Goal: Find contact information: Find contact information

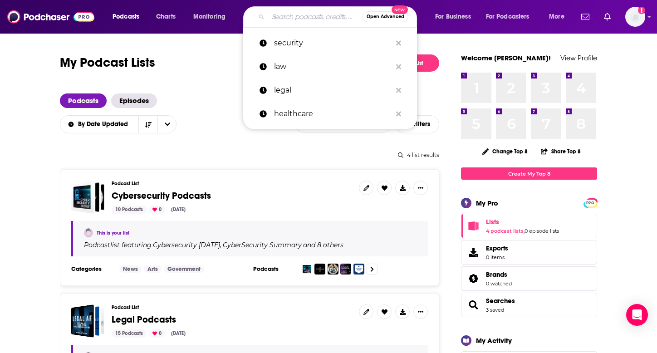
click at [316, 20] on input "Search podcasts, credits, & more..." at bounding box center [315, 17] width 94 height 15
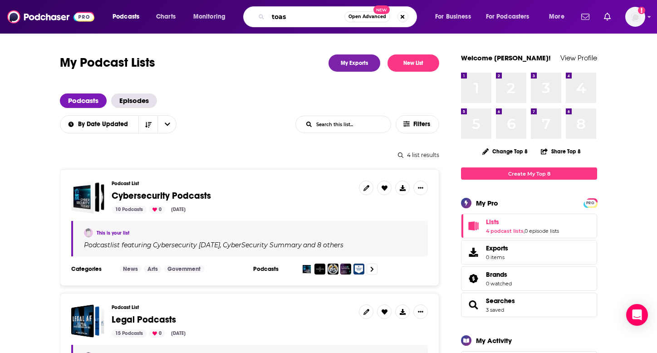
type input "toast"
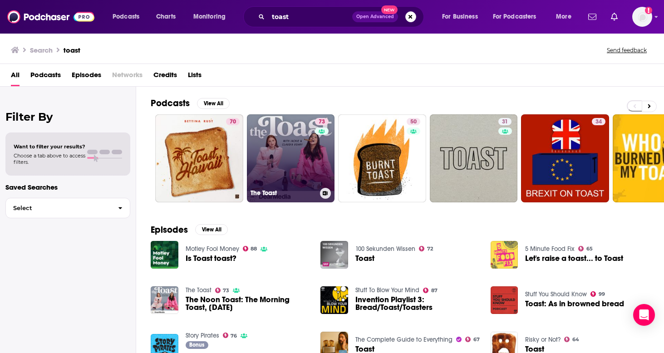
click at [292, 156] on link "73 The Toast" at bounding box center [291, 158] width 88 height 88
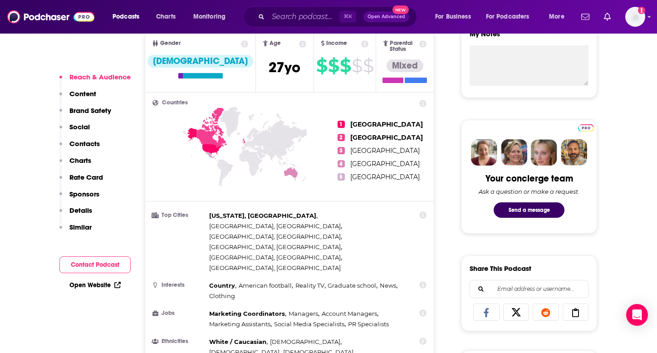
scroll to position [375, 0]
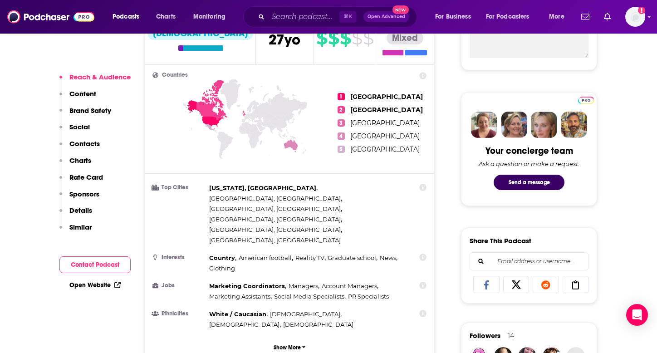
click at [103, 173] on div "Reach & Audience Content Brand Safety Social Contacts Charts Rate Card Sponsors…" at bounding box center [94, 156] width 71 height 167
click at [95, 176] on p "Rate Card" at bounding box center [86, 177] width 34 height 9
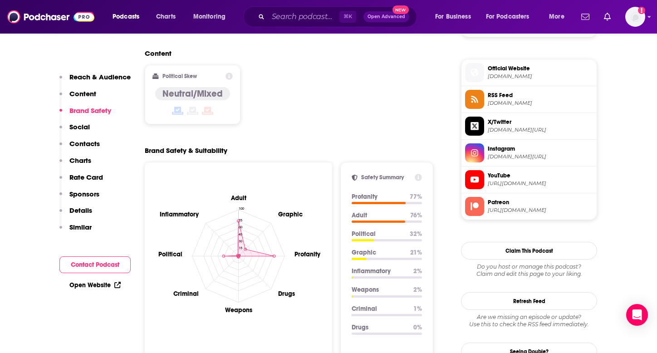
scroll to position [764, 0]
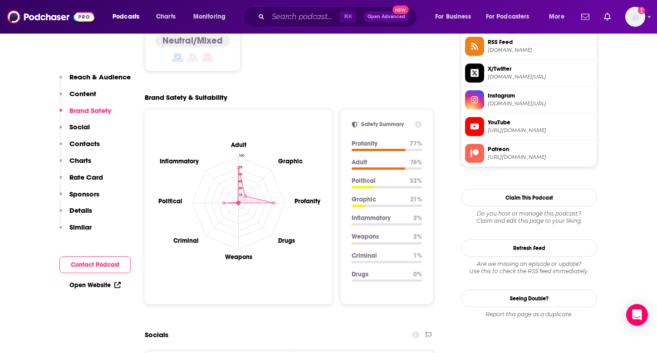
click at [95, 144] on p "Contacts" at bounding box center [84, 143] width 30 height 9
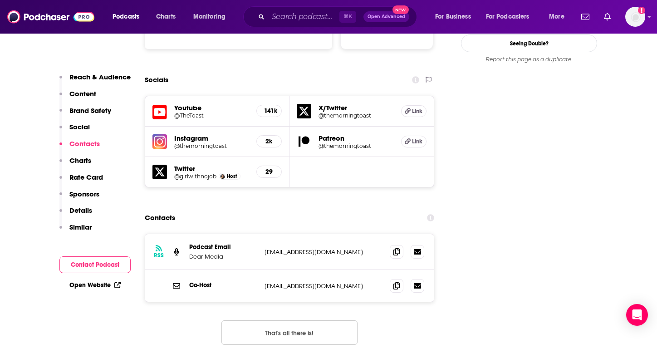
scroll to position [1045, 0]
